Goal: Information Seeking & Learning: Check status

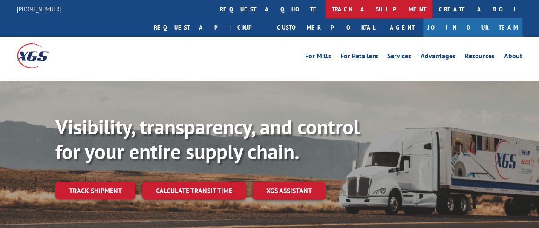
click at [325, 14] on link "track a shipment" at bounding box center [378, 9] width 107 height 18
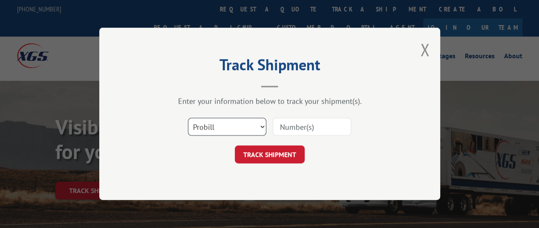
click at [217, 126] on select "Select category... Probill BOL PO" at bounding box center [227, 127] width 78 height 18
select select "po"
click at [188, 118] on select "Select category... Probill BOL PO" at bounding box center [227, 127] width 78 height 18
click at [298, 124] on input at bounding box center [311, 127] width 78 height 18
paste input "17513076"
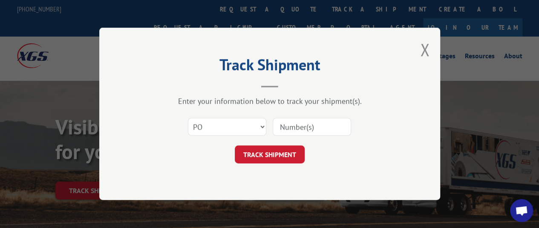
type input "17513076"
click button "TRACK SHIPMENT" at bounding box center [270, 155] width 70 height 18
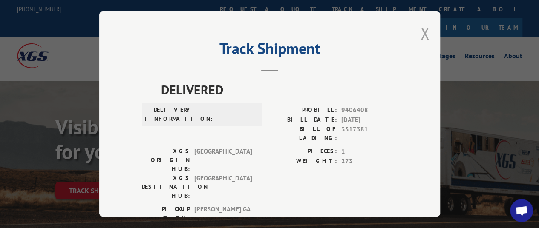
click at [420, 34] on button "Close modal" at bounding box center [424, 33] width 9 height 23
